Goal: Information Seeking & Learning: Learn about a topic

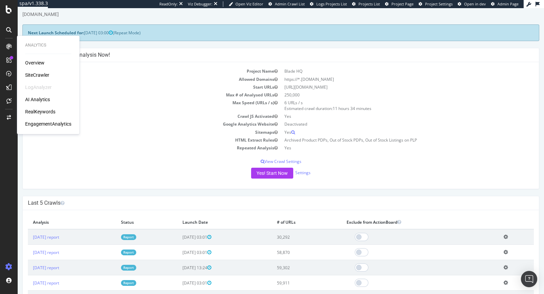
scroll to position [19, 0]
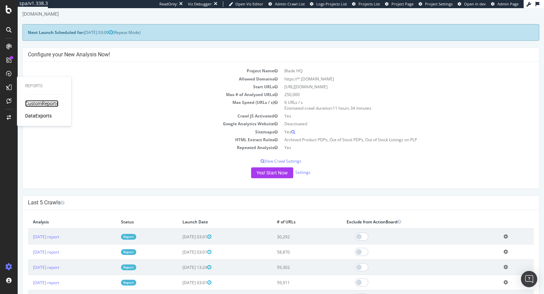
click at [36, 101] on div "CustomReports" at bounding box center [41, 103] width 33 height 7
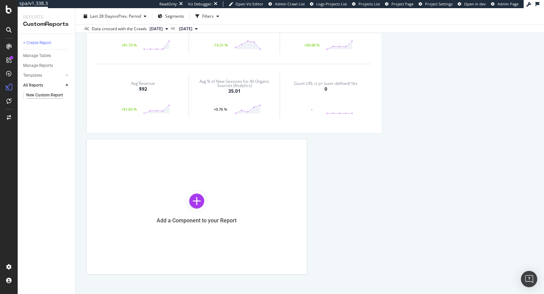
scroll to position [15, 0]
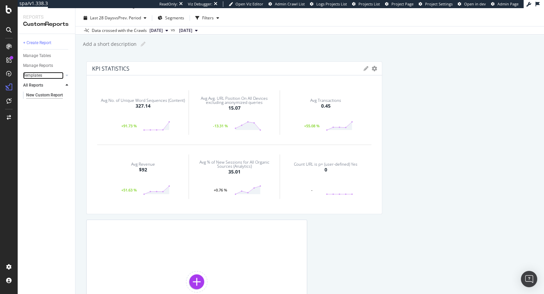
click at [44, 73] on link "Templates" at bounding box center [43, 75] width 40 height 7
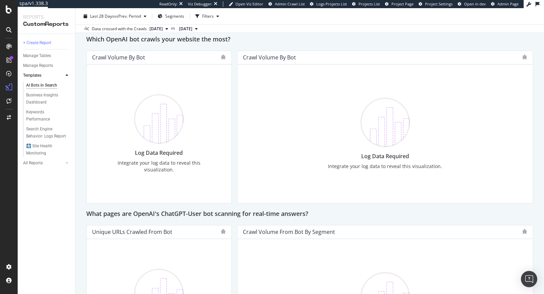
scroll to position [580, 0]
click at [39, 148] on div "🩻 Site Health Monitoring" at bounding box center [45, 150] width 39 height 14
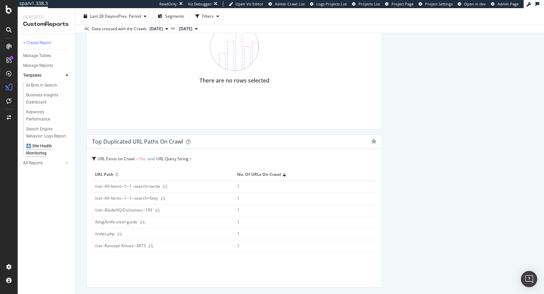
scroll to position [2030, 0]
click at [32, 112] on div "Keywords Performance" at bounding box center [45, 116] width 38 height 14
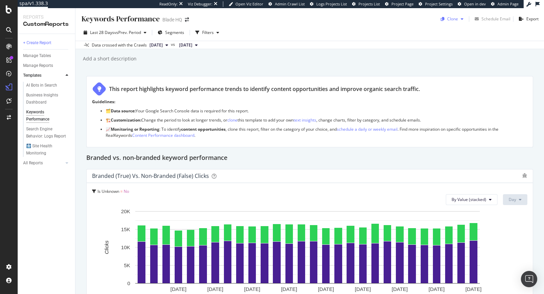
click at [461, 20] on icon "button" at bounding box center [462, 19] width 3 height 4
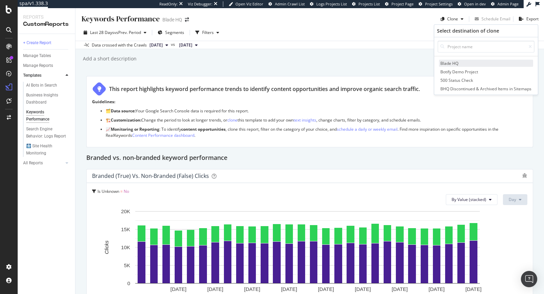
click at [447, 62] on span "Blade HQ" at bounding box center [486, 63] width 94 height 7
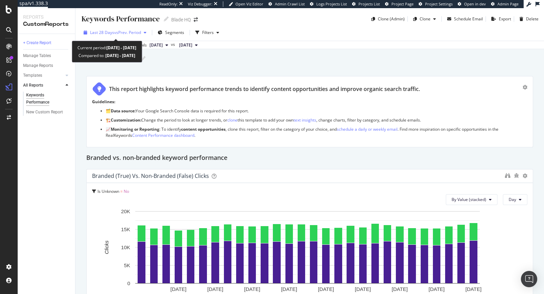
click at [107, 32] on span "Last 28 Days" at bounding box center [102, 33] width 24 height 6
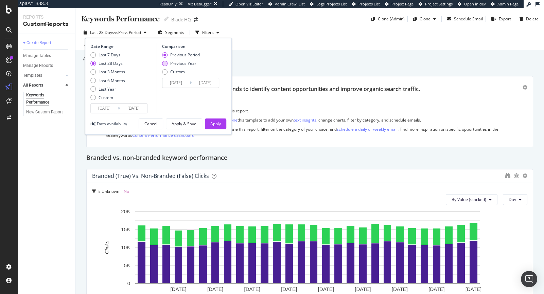
click at [165, 65] on div "Previous Year" at bounding box center [164, 63] width 5 height 5
type input "2024/09/08"
type input "2024/10/05"
click at [215, 123] on div "Apply" at bounding box center [215, 124] width 11 height 6
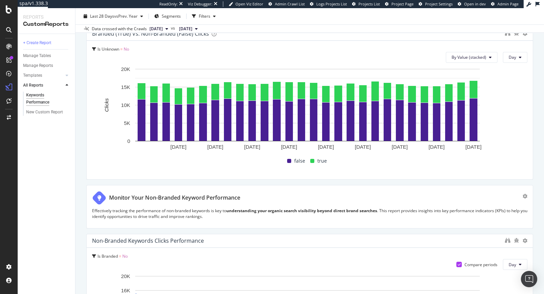
scroll to position [112, 0]
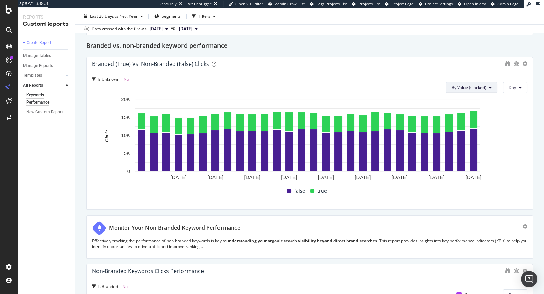
click at [463, 86] on span "By Value (stacked)" at bounding box center [469, 88] width 35 height 6
click at [453, 103] on span "By Value" at bounding box center [471, 101] width 46 height 6
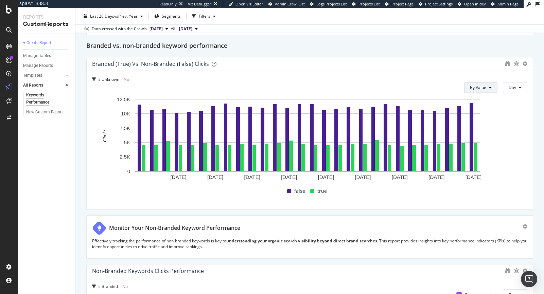
click at [470, 89] on span "By Value" at bounding box center [478, 88] width 16 height 6
click at [479, 125] on span "By Percentage (stacked)" at bounding box center [489, 126] width 46 height 6
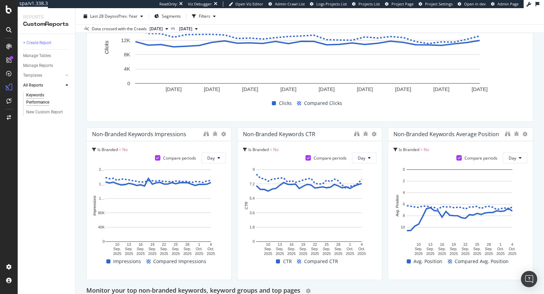
scroll to position [0, 0]
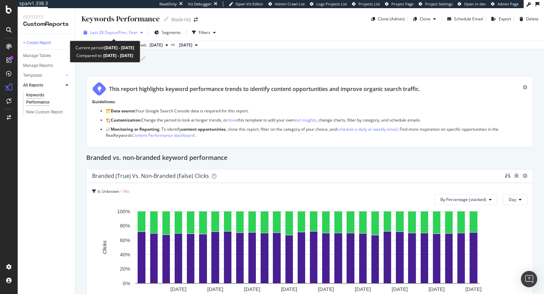
click at [118, 32] on span "vs Prev. Year" at bounding box center [125, 33] width 23 height 6
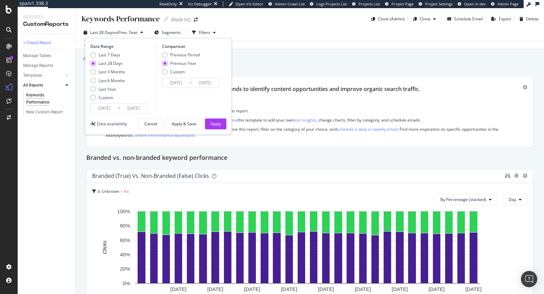
click at [103, 107] on input "2025/09/07" at bounding box center [104, 109] width 27 height 10
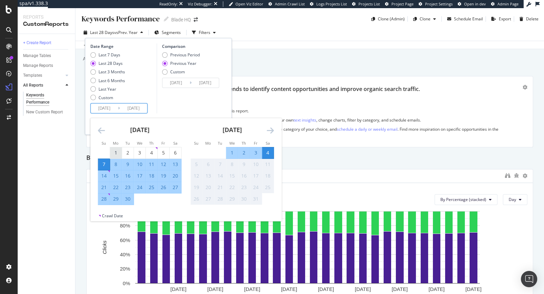
click at [114, 152] on div "1" at bounding box center [116, 152] width 12 height 7
type input "2025/09/01"
type input "2024/09/02"
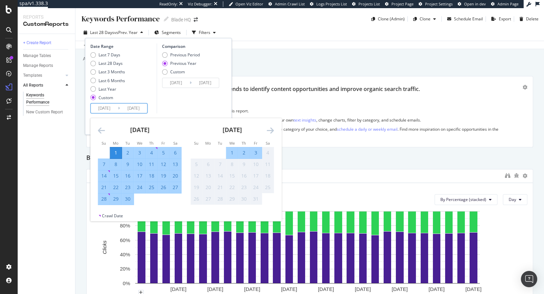
click at [128, 201] on div "30" at bounding box center [128, 199] width 12 height 7
type input "2025/09/30"
type input "2024/10/01"
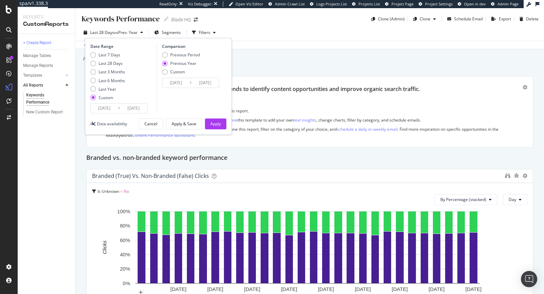
click at [174, 82] on input "2024/09/02" at bounding box center [175, 83] width 27 height 10
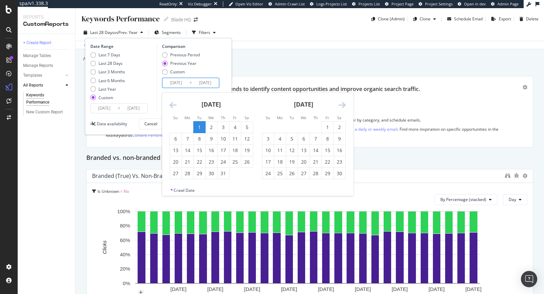
click at [170, 105] on icon "Move backward to switch to the previous month." at bounding box center [173, 105] width 7 height 8
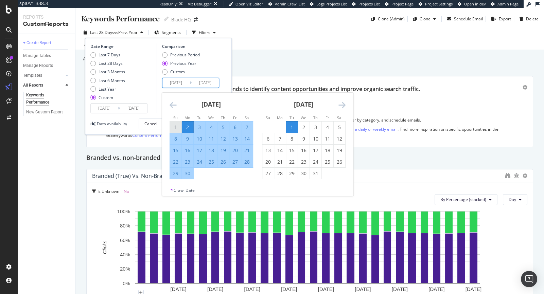
click at [172, 126] on div "1" at bounding box center [176, 127] width 12 height 7
type input "2024/09/01"
click at [188, 175] on div "30" at bounding box center [188, 173] width 12 height 7
type input "2024/09/30"
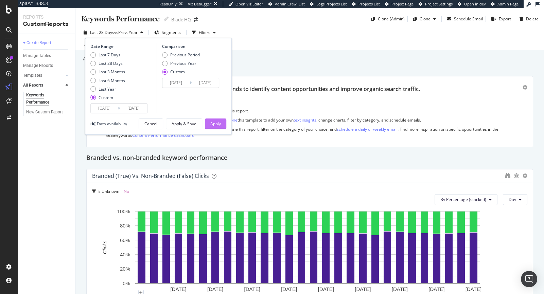
click at [216, 122] on div "Apply" at bounding box center [215, 124] width 11 height 6
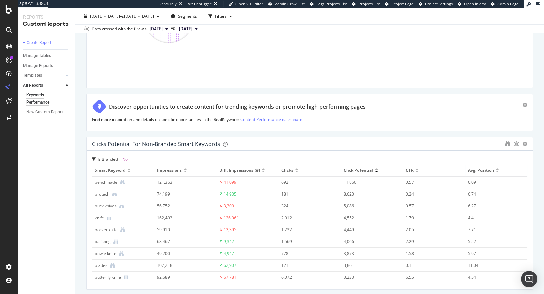
click at [291, 172] on div "Clicks" at bounding box center [309, 170] width 57 height 6
click at [295, 171] on div at bounding box center [296, 172] width 3 height 2
